Goal: Check status: Check status

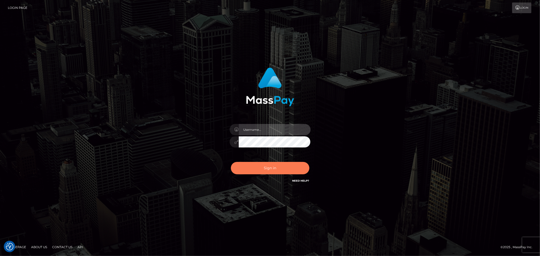
type input "MJSamelo"
click at [270, 168] on button "Sign in" at bounding box center [270, 168] width 79 height 12
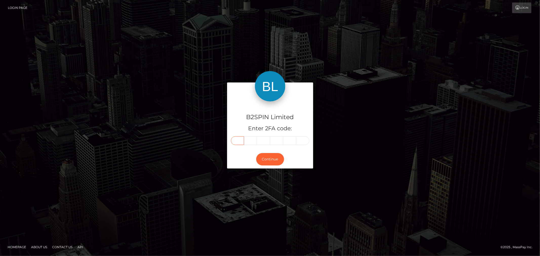
click at [235, 142] on input "text" at bounding box center [237, 141] width 13 height 9
type input "2"
type input "4"
type input "5"
type input "6"
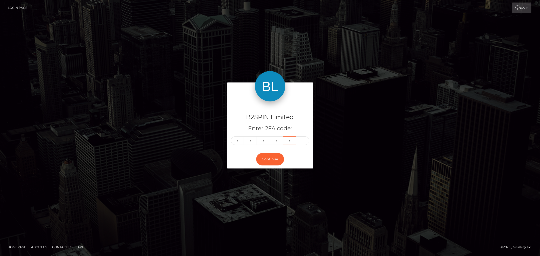
type input "1"
type input "9"
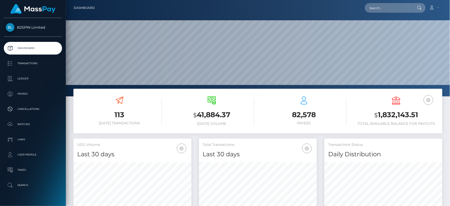
scroll to position [90, 118]
click at [402, 7] on input "text" at bounding box center [389, 8] width 48 height 10
paste input "7c3f878c-7dc9-4216-b516-41664dac6f29"
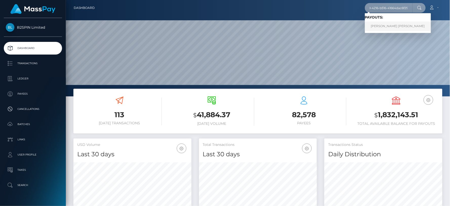
type input "7c3f878c-7dc9-4216-b516-41664dac6f29"
click at [386, 26] on link "ALAYNA ELIZABETH BERGMANN" at bounding box center [398, 26] width 66 height 9
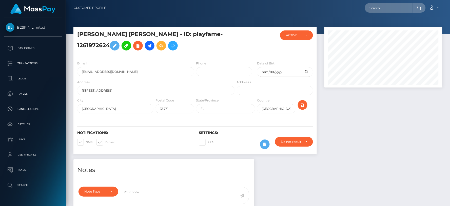
scroll to position [61, 118]
click at [352, 128] on div at bounding box center [384, 93] width 126 height 132
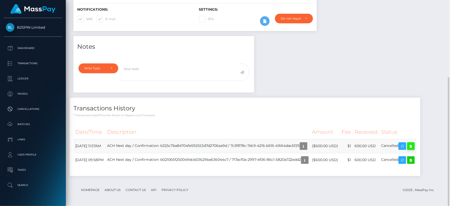
click at [414, 147] on icon at bounding box center [411, 146] width 6 height 6
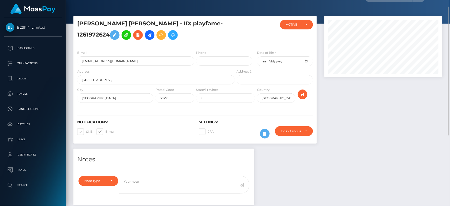
scroll to position [0, 0]
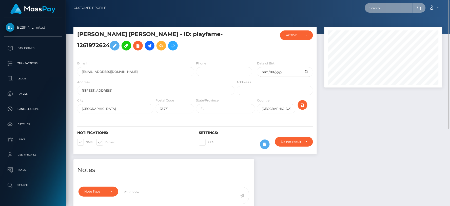
click at [389, 9] on input "text" at bounding box center [389, 8] width 48 height 10
paste input "717acf0a-2997-4f06-86c1-5820a722edd2"
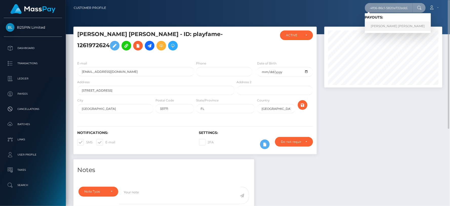
type input "717acf0a-2997-4f06-86c1-5820a722edd2"
click at [386, 26] on link "ALAYNA ELIZABETH BERGMANN" at bounding box center [398, 26] width 66 height 9
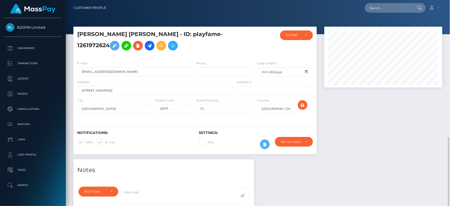
scroll to position [61, 118]
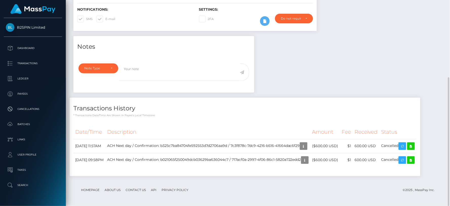
click at [309, 99] on div "Transactions History * Transactions date/time are shown in payee's local timezo…" at bounding box center [245, 108] width 351 height 20
click at [414, 158] on icon at bounding box center [411, 160] width 6 height 6
